Goal: Information Seeking & Learning: Learn about a topic

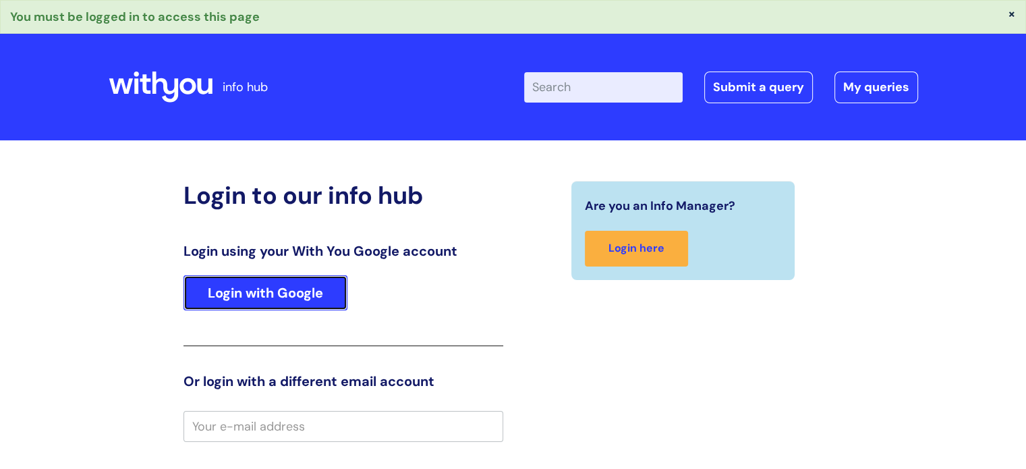
click at [281, 283] on link "Login with Google" at bounding box center [265, 292] width 164 height 35
click at [254, 305] on link "Login with Google" at bounding box center [265, 292] width 164 height 35
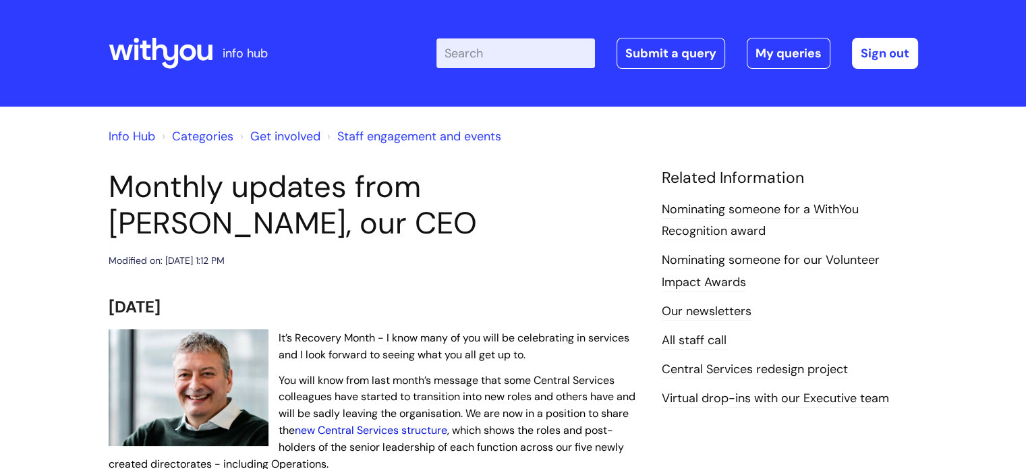
click at [386, 428] on link "new Central Services structure" at bounding box center [371, 430] width 152 height 14
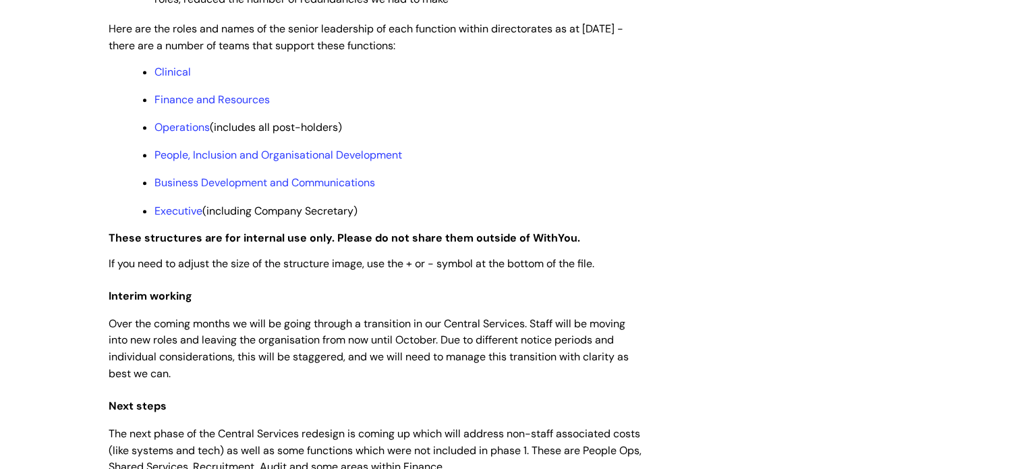
scroll to position [1133, 0]
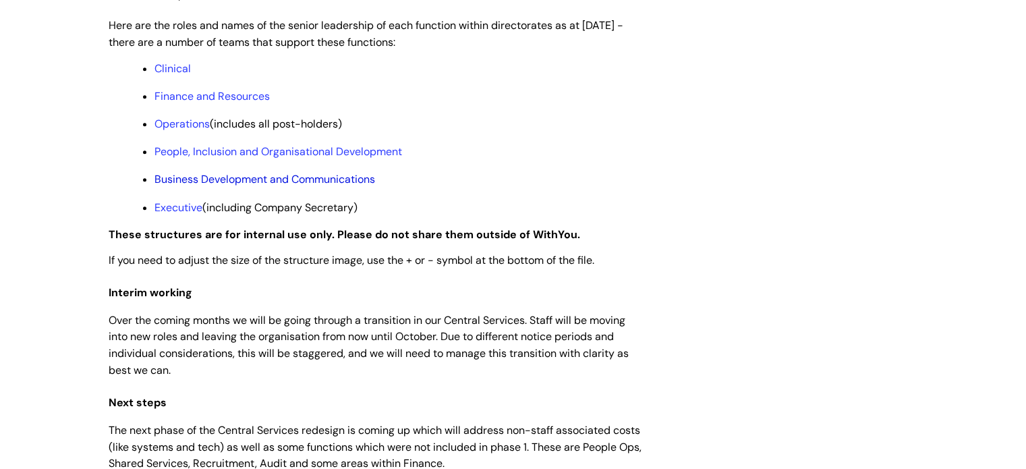
click at [318, 186] on link "Business Development and Communications" at bounding box center [264, 179] width 221 height 14
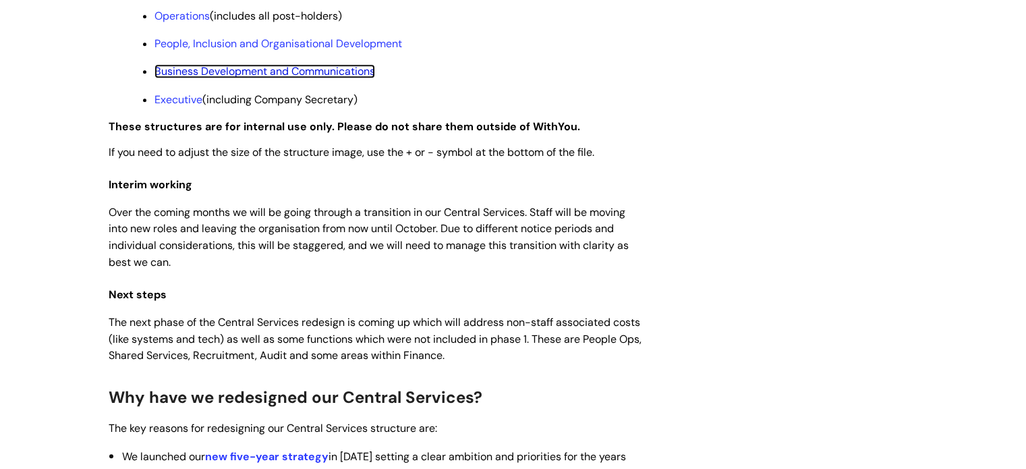
scroll to position [1214, 0]
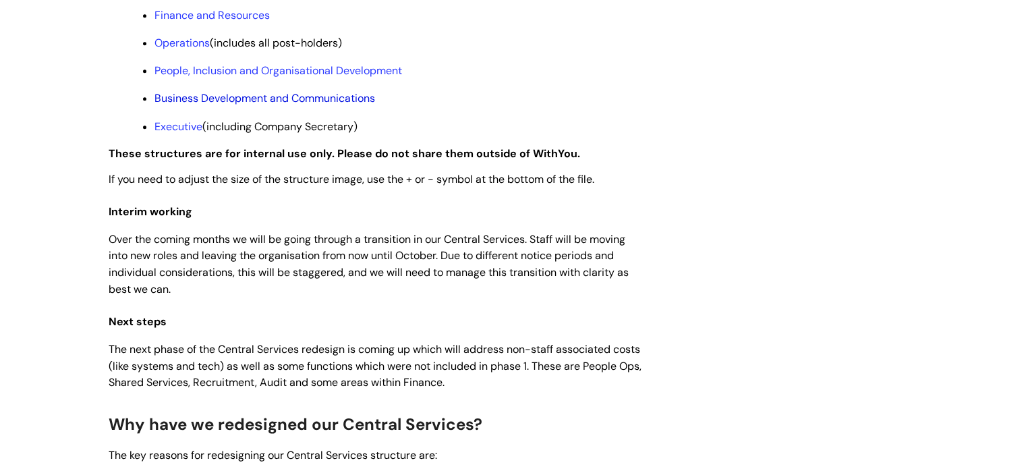
click at [289, 105] on link "Business Development and Communications" at bounding box center [264, 98] width 221 height 14
